Goal: Navigation & Orientation: Find specific page/section

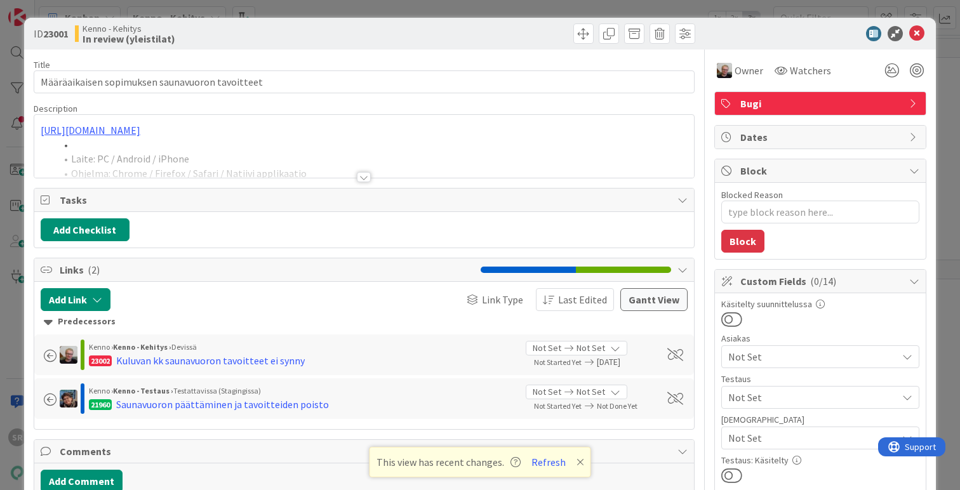
type textarea "x"
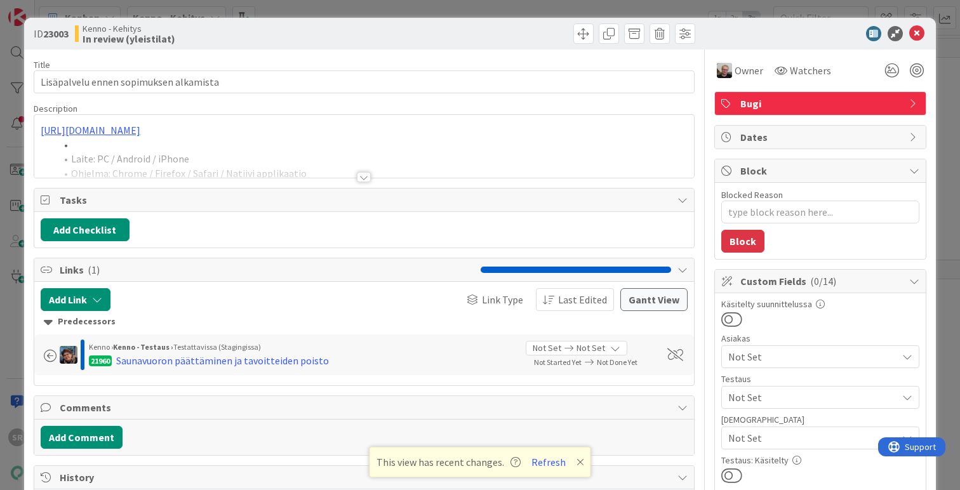
type textarea "x"
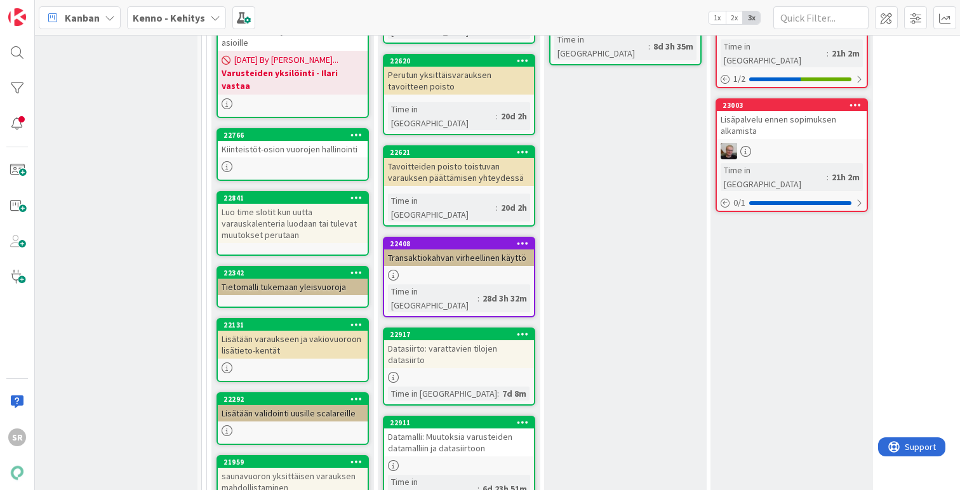
scroll to position [206, 4]
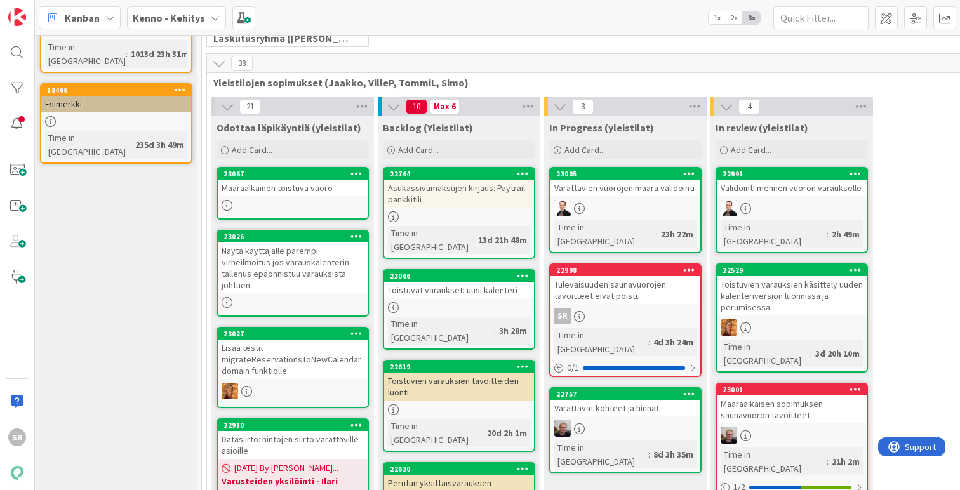
click at [319, 187] on div "Määräaikainen toistuva vuoro" at bounding box center [293, 188] width 150 height 16
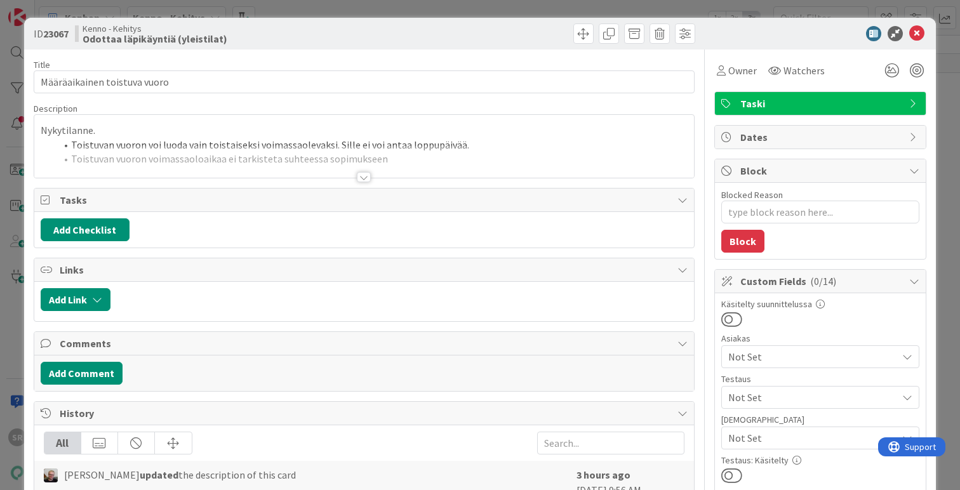
click at [366, 176] on div at bounding box center [364, 177] width 14 height 10
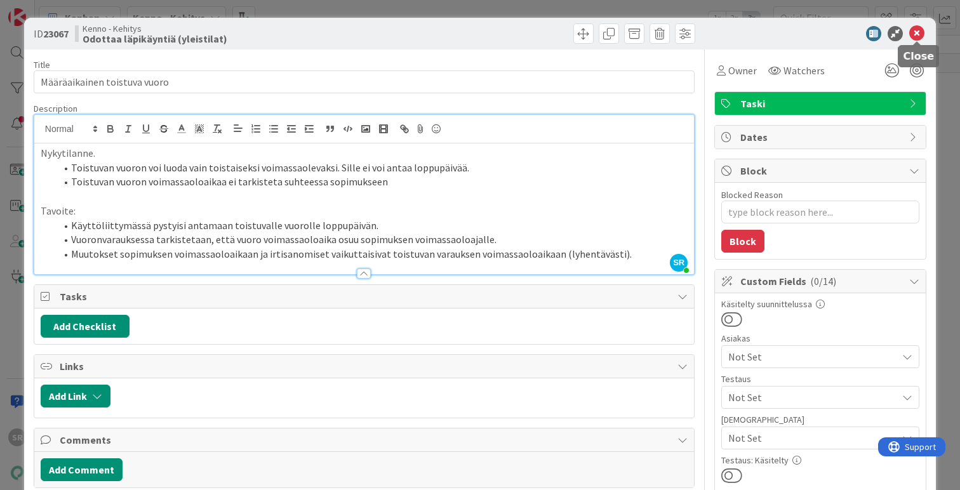
click at [918, 33] on icon at bounding box center [916, 33] width 15 height 15
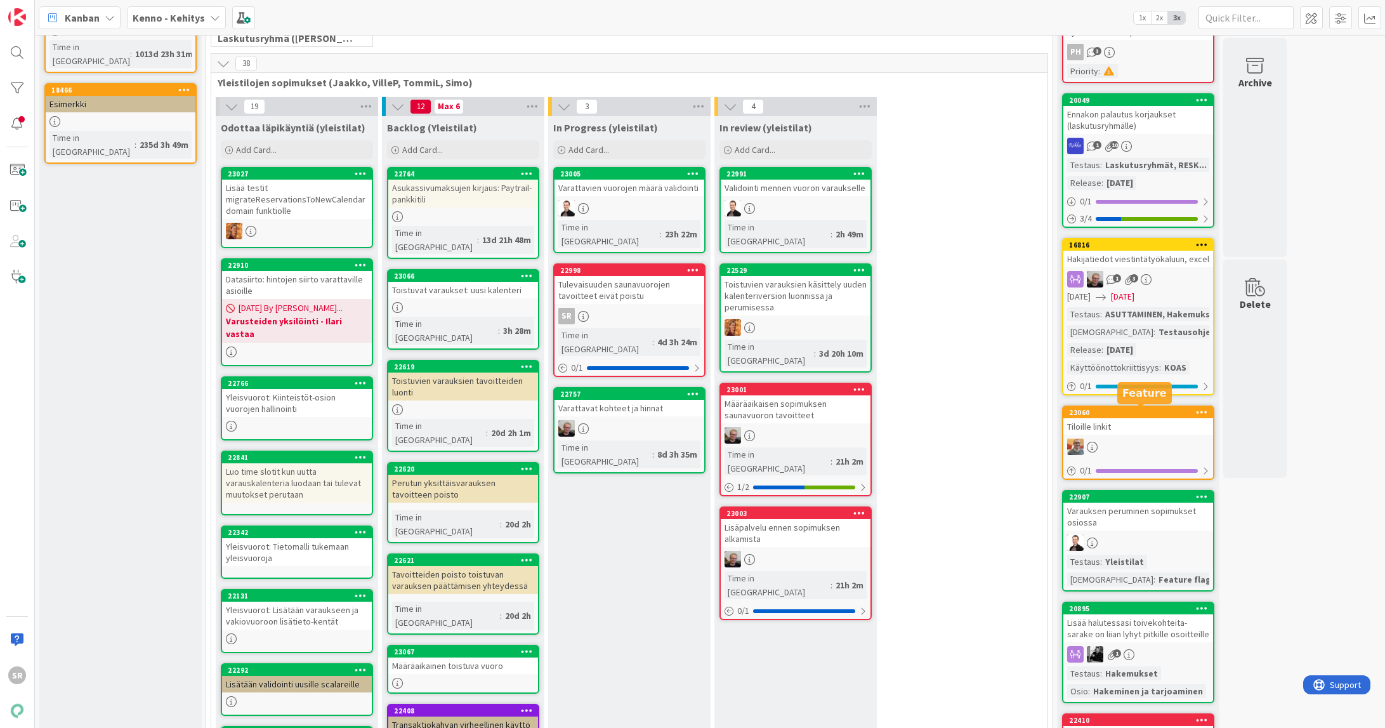
scroll to position [206, 0]
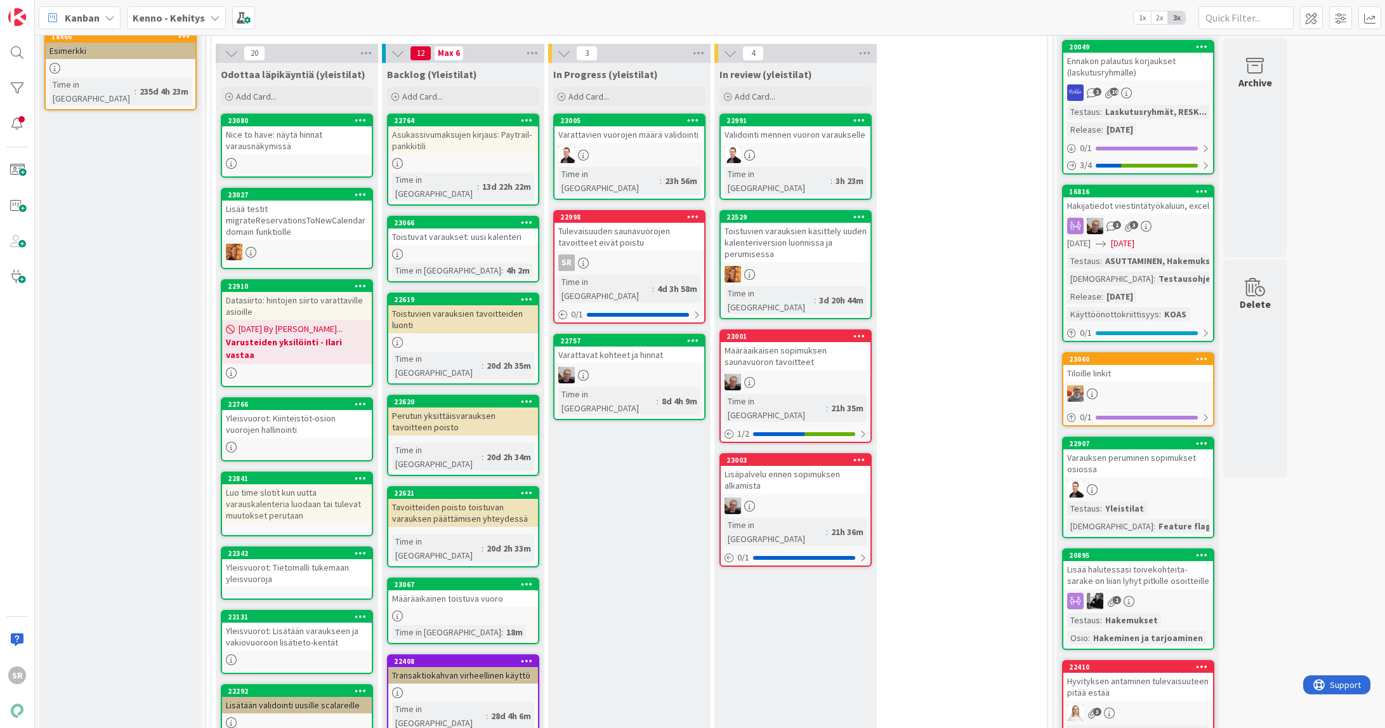
scroll to position [260, 0]
click at [607, 223] on div "Tulevaisuuden saunavuorojen tavoitteet eivät poistu" at bounding box center [630, 236] width 150 height 28
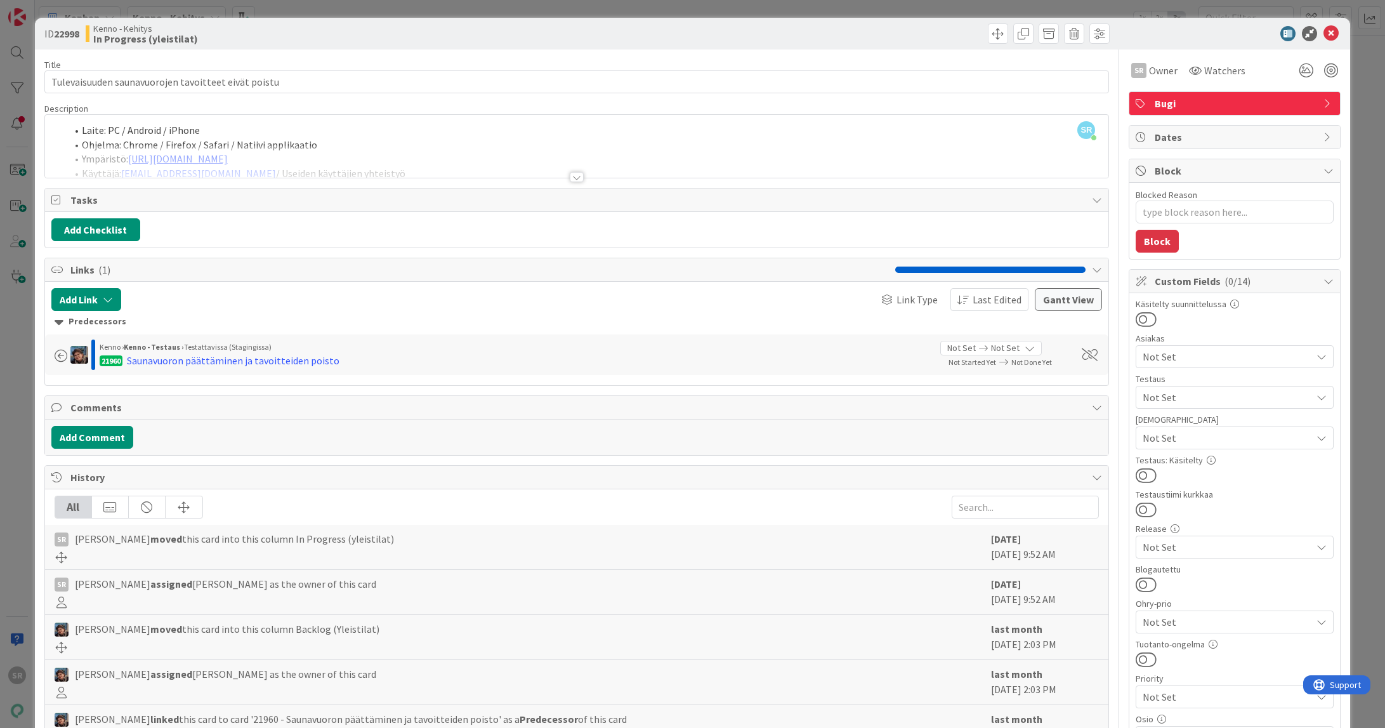
type textarea "x"
